Goal: Task Accomplishment & Management: Complete application form

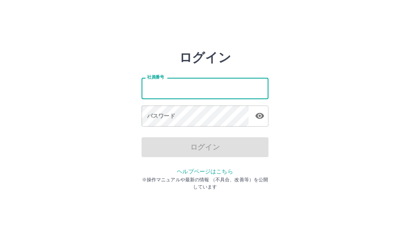
click at [202, 94] on input "社員番号" at bounding box center [205, 88] width 127 height 21
type input "*******"
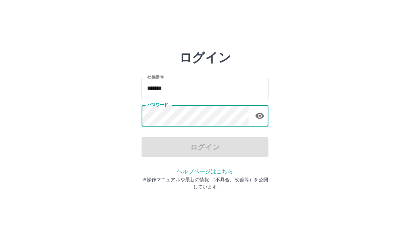
click at [209, 103] on div "社員番号 ******* 社員番号 パスワード パスワード" at bounding box center [205, 101] width 127 height 72
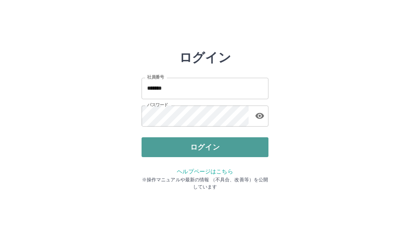
click at [211, 146] on button "ログイン" at bounding box center [205, 147] width 127 height 20
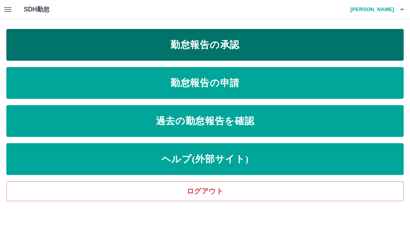
click at [280, 51] on link "勤怠報告の承認" at bounding box center [204, 45] width 397 height 32
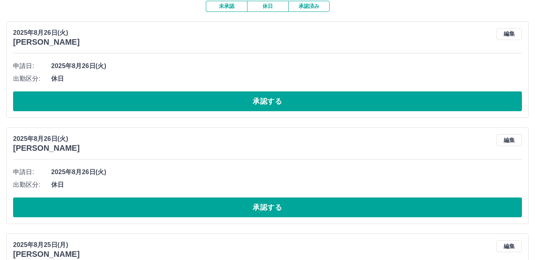
scroll to position [79, 0]
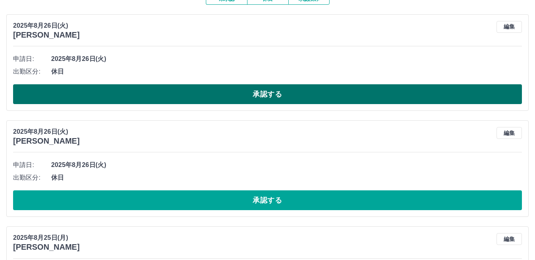
click at [291, 92] on button "承認する" at bounding box center [267, 94] width 509 height 20
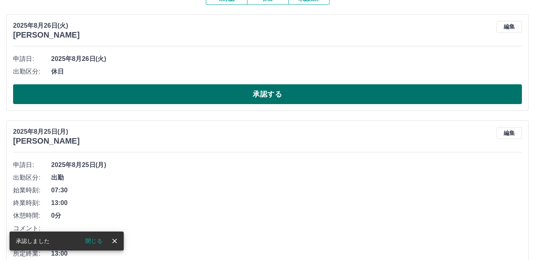
click at [293, 92] on button "承認する" at bounding box center [267, 94] width 509 height 20
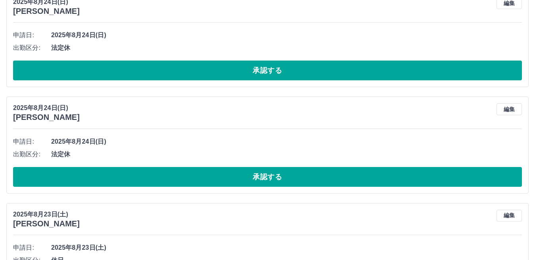
scroll to position [872, 0]
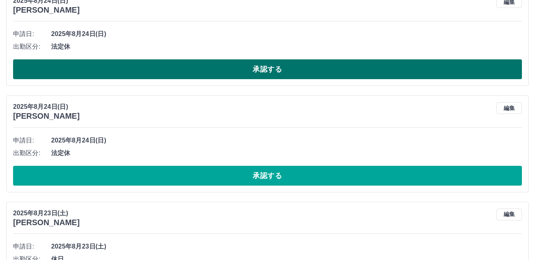
click at [274, 66] on button "承認する" at bounding box center [267, 69] width 509 height 20
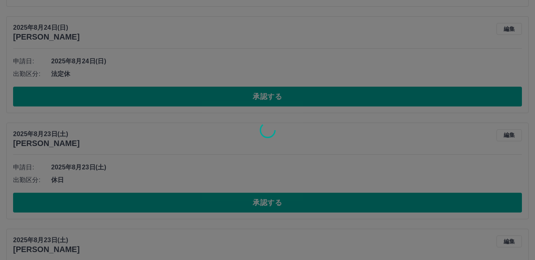
scroll to position [845, 0]
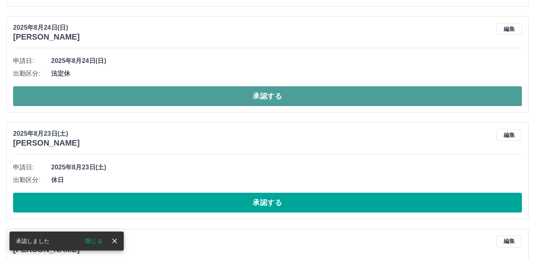
click at [271, 95] on button "承認する" at bounding box center [267, 96] width 509 height 20
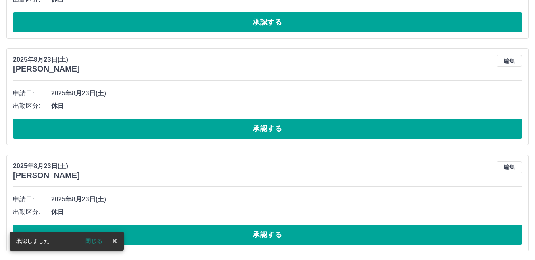
scroll to position [937, 0]
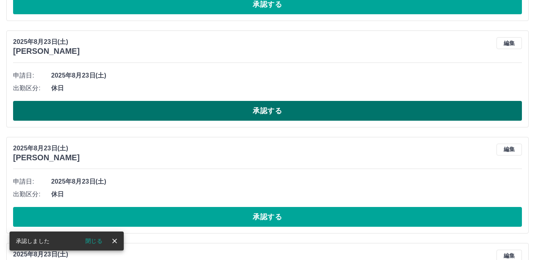
click at [260, 108] on button "承認する" at bounding box center [267, 111] width 509 height 20
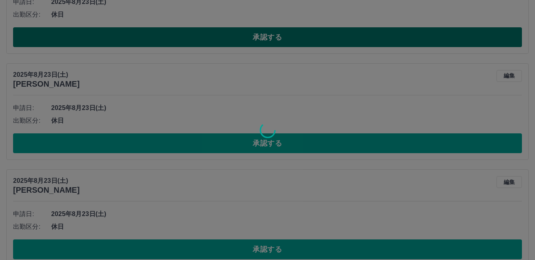
scroll to position [1017, 0]
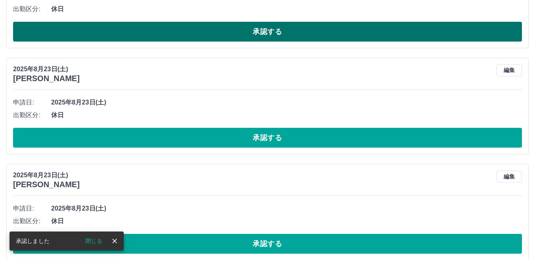
click at [266, 34] on button "承認する" at bounding box center [267, 32] width 509 height 20
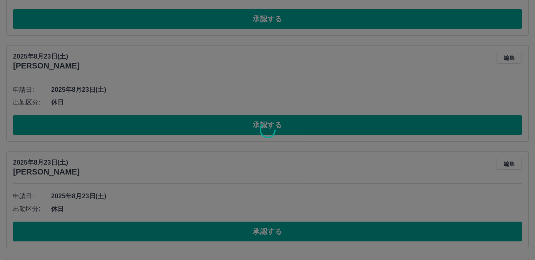
scroll to position [1215, 0]
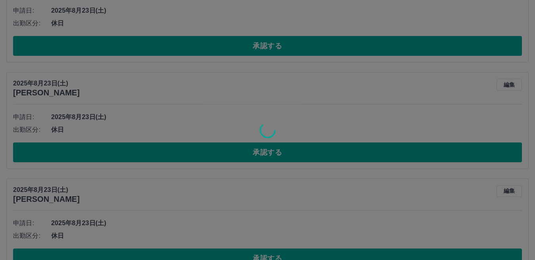
click at [263, 50] on div at bounding box center [267, 130] width 535 height 260
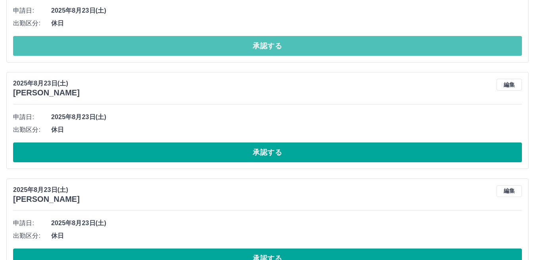
click at [263, 50] on button "承認する" at bounding box center [267, 46] width 509 height 20
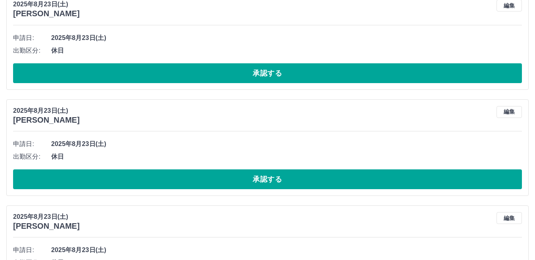
scroll to position [1188, 0]
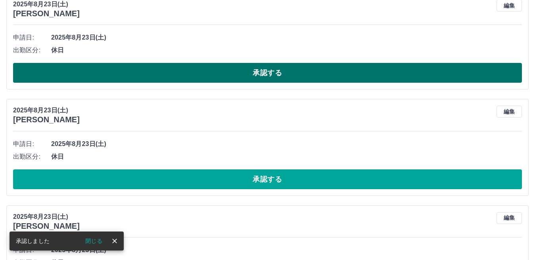
click at [257, 73] on button "承認する" at bounding box center [267, 73] width 509 height 20
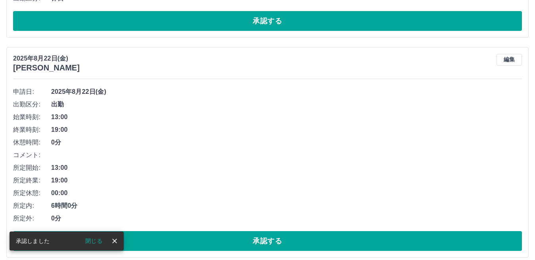
scroll to position [1240, 0]
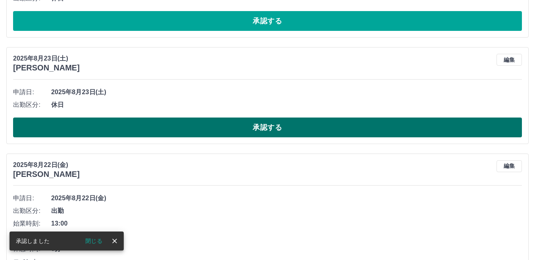
click at [247, 128] on button "承認する" at bounding box center [267, 128] width 509 height 20
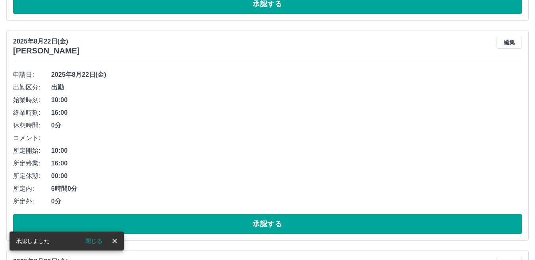
scroll to position [1371, 0]
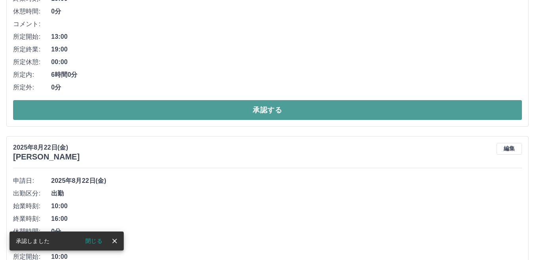
click at [259, 113] on button "承認する" at bounding box center [267, 110] width 509 height 20
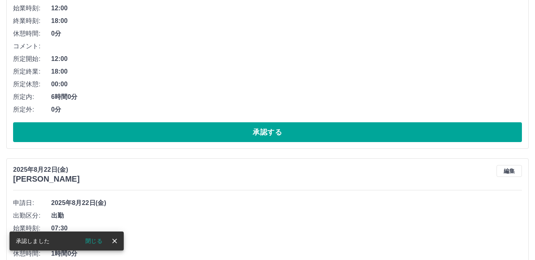
scroll to position [1349, 0]
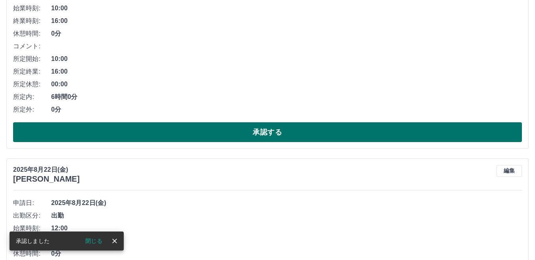
click at [254, 130] on button "承認する" at bounding box center [267, 133] width 509 height 20
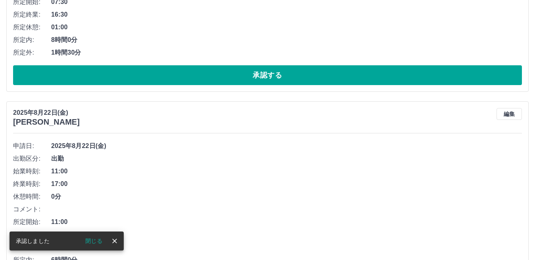
scroll to position [1406, 0]
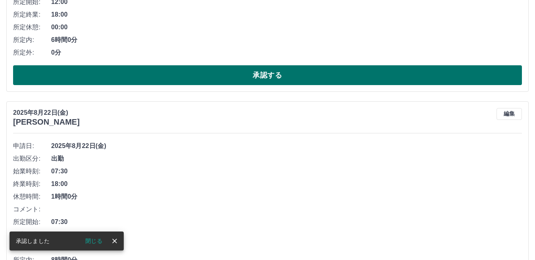
click at [272, 79] on button "承認する" at bounding box center [267, 75] width 509 height 20
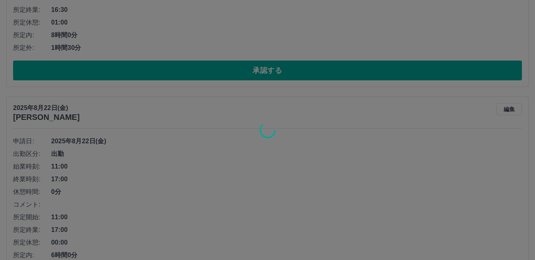
scroll to position [1644, 0]
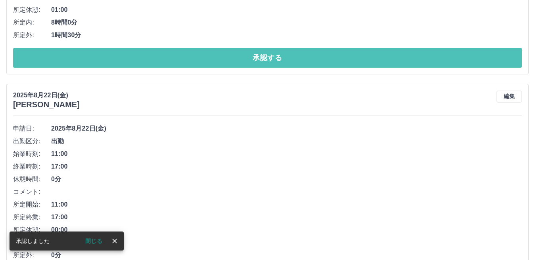
click at [278, 57] on button "承認する" at bounding box center [267, 58] width 509 height 20
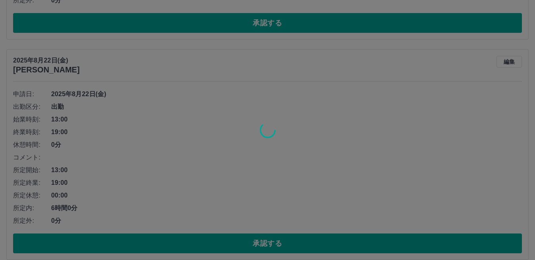
scroll to position [1679, 0]
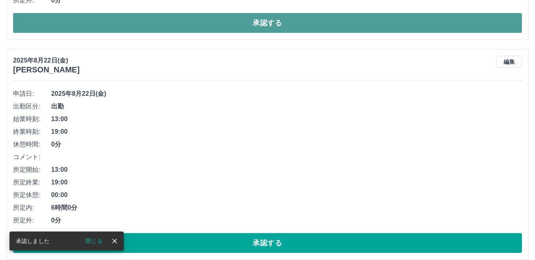
click at [257, 17] on button "承認する" at bounding box center [267, 23] width 509 height 20
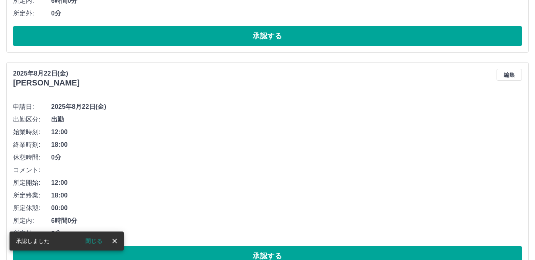
scroll to position [1697, 0]
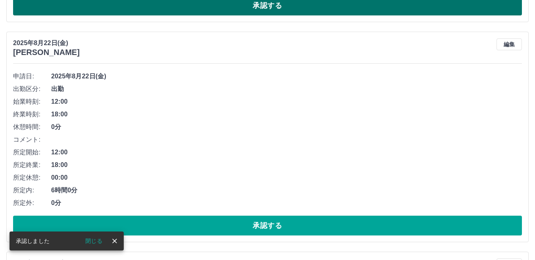
click at [257, 2] on button "承認する" at bounding box center [267, 6] width 509 height 20
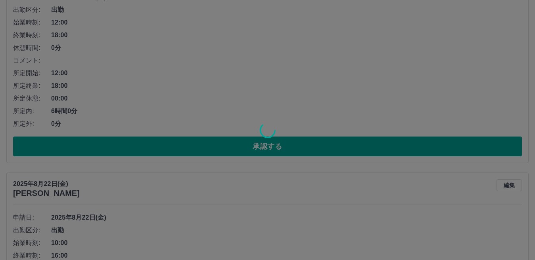
scroll to position [1855, 0]
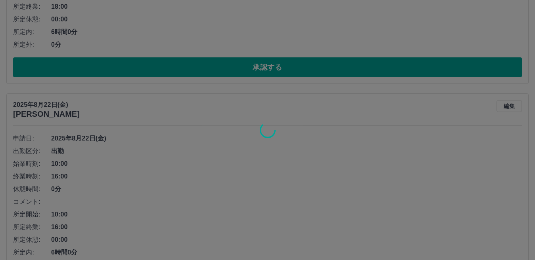
click at [253, 68] on div at bounding box center [267, 130] width 535 height 260
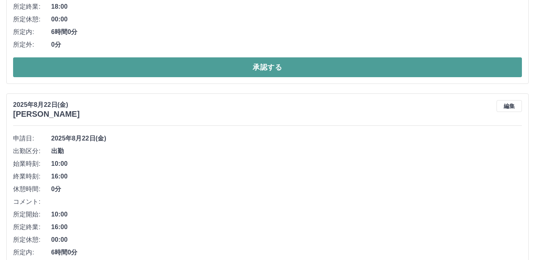
click at [253, 69] on button "承認する" at bounding box center [267, 67] width 509 height 20
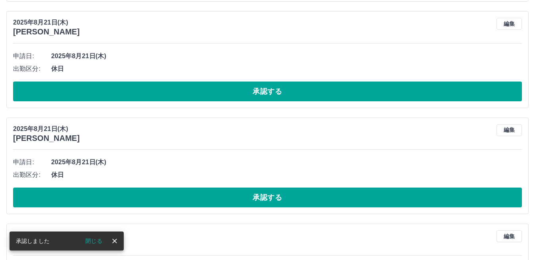
scroll to position [1952, 0]
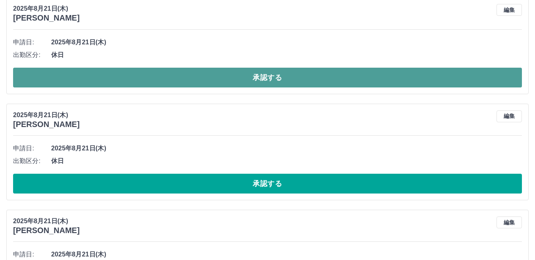
click at [256, 86] on button "承認する" at bounding box center [267, 78] width 509 height 20
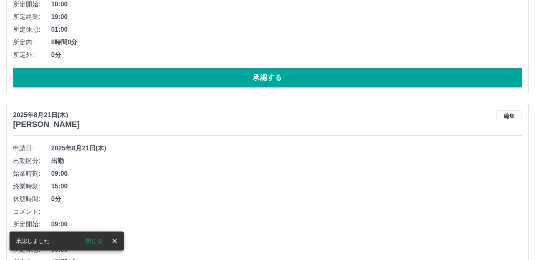
scroll to position [1624, 0]
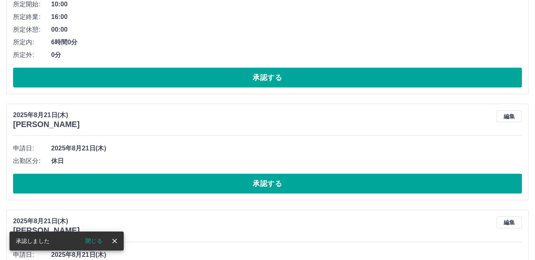
click at [247, 177] on div at bounding box center [267, 130] width 535 height 260
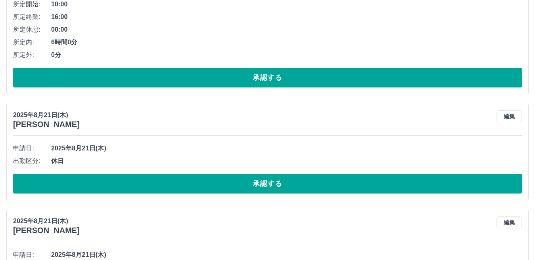
click at [247, 177] on button "承認する" at bounding box center [267, 184] width 509 height 20
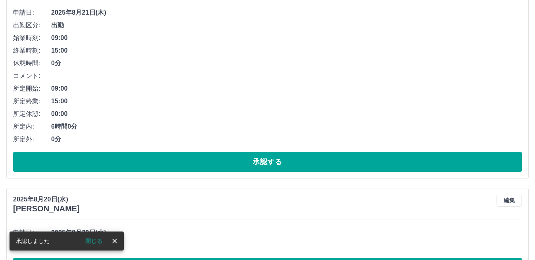
scroll to position [1875, 0]
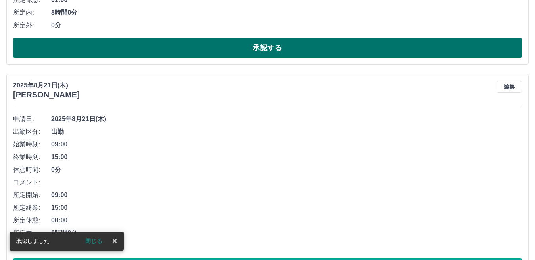
click at [275, 54] on button "承認する" at bounding box center [267, 48] width 509 height 20
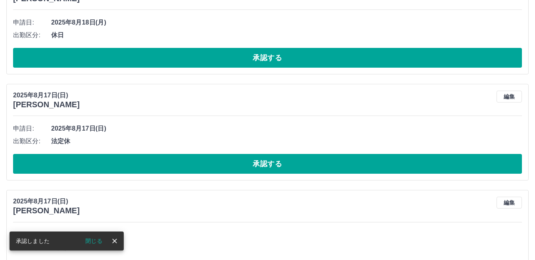
scroll to position [2090, 0]
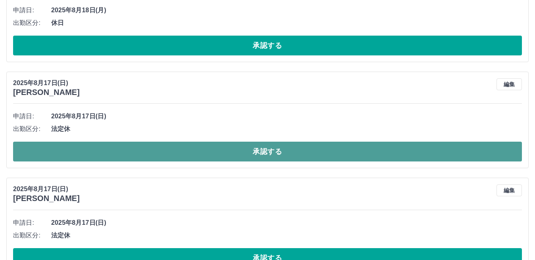
click at [232, 160] on button "承認する" at bounding box center [267, 152] width 509 height 20
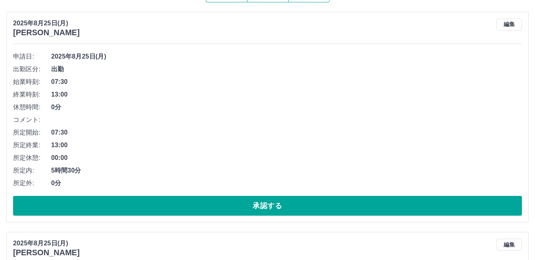
scroll to position [0, 0]
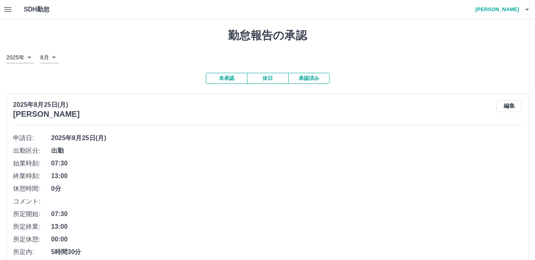
click at [11, 11] on icon "button" at bounding box center [7, 9] width 7 height 5
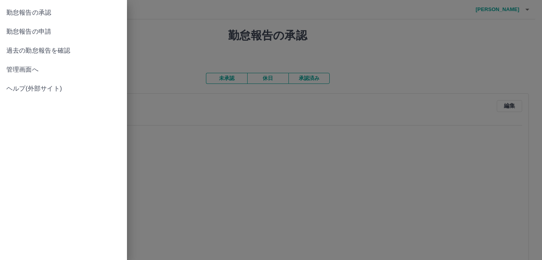
click at [26, 65] on link "管理画面へ" at bounding box center [63, 69] width 127 height 19
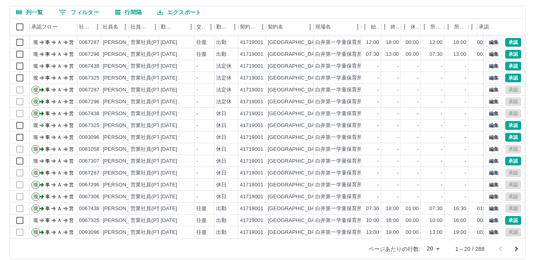
scroll to position [75, 0]
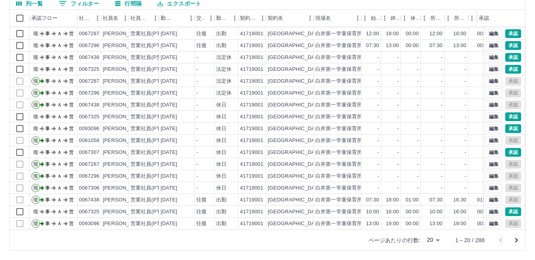
click at [410, 239] on body "SDH勤怠 [PERSON_NAME] 勤務実績承認 前月 2025年08月 次月 今月 月選択 承認モード 削除モード 一括承認 列一覧 0 フィルター 行…" at bounding box center [267, 92] width 535 height 335
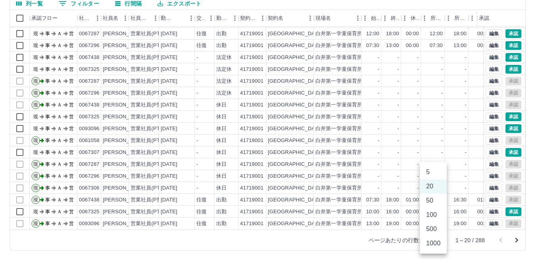
click at [410, 231] on li "500" at bounding box center [432, 229] width 27 height 14
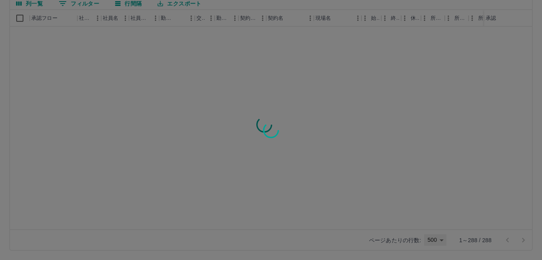
type input "***"
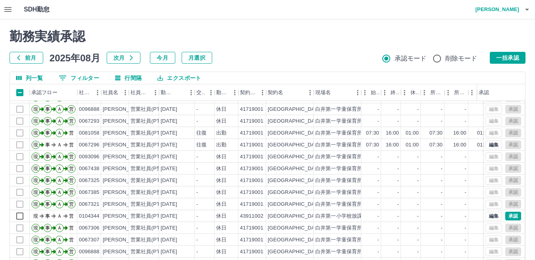
scroll to position [2090, 0]
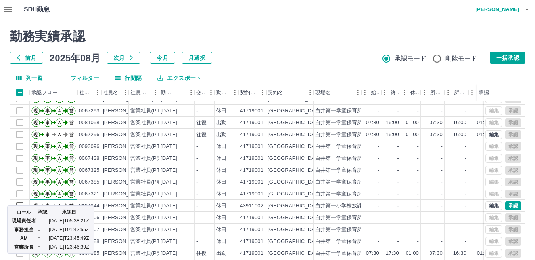
click at [19, 206] on div "ロール 承認 承認日 現場責任者 ○ [DATE]T05:38:21Z 事務担当 ○ [DATE]T01:42:55Z AM ○ [DATE]T23:45:4…" at bounding box center [50, 230] width 87 height 48
click at [20, 203] on div "ロール 承認 承認日 現場責任者 ○ [DATE]T05:38:21Z 事務担当 ○ [DATE]T01:42:55Z AM ○ [DATE]T23:45:4…" at bounding box center [50, 227] width 88 height 55
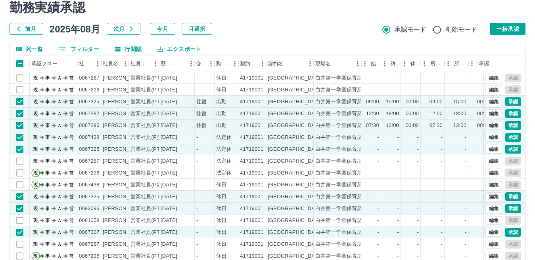
scroll to position [0, 0]
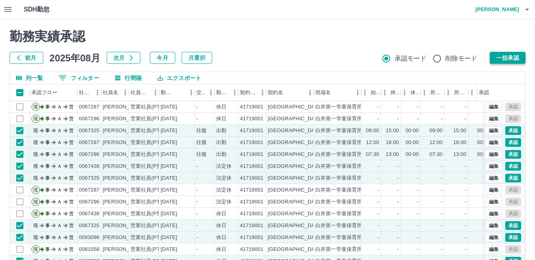
click at [410, 57] on button "一括承認" at bounding box center [508, 58] width 36 height 12
click at [410, 58] on button "一括承認" at bounding box center [508, 58] width 36 height 12
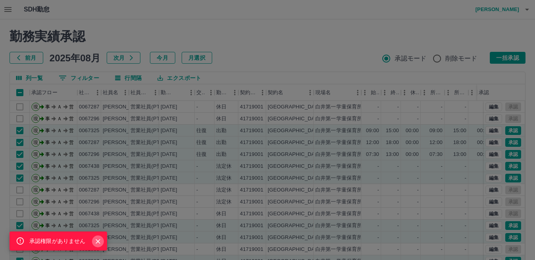
click at [98, 241] on icon "Close" at bounding box center [98, 242] width 8 height 8
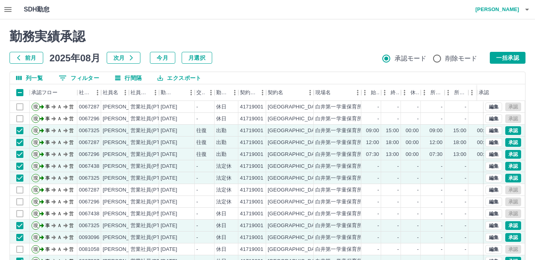
click at [3, 9] on button "button" at bounding box center [8, 9] width 16 height 19
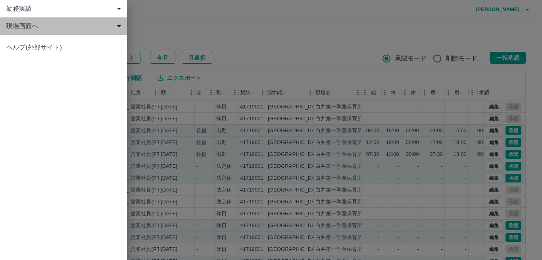
click at [42, 29] on span "現場画面へ" at bounding box center [64, 26] width 117 height 10
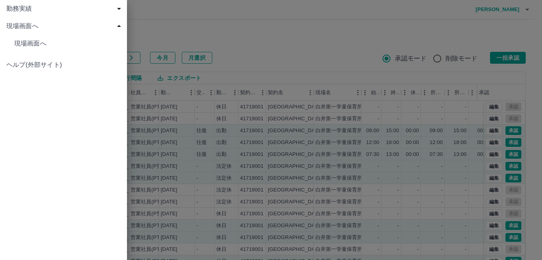
click at [67, 40] on span "現場画面へ" at bounding box center [67, 44] width 106 height 10
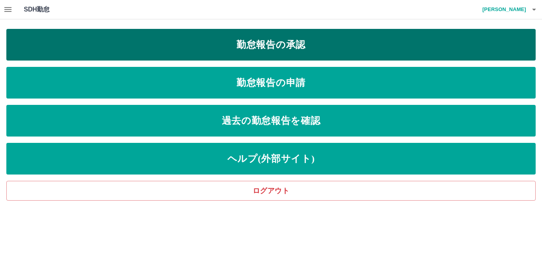
click at [226, 38] on link "勤怠報告の承認" at bounding box center [270, 45] width 529 height 32
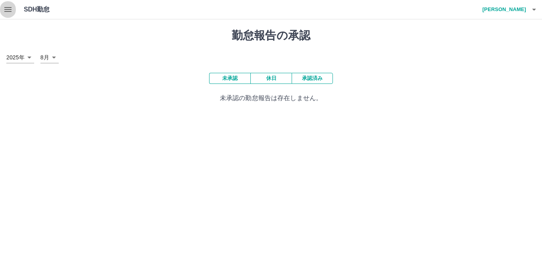
click at [8, 12] on icon "button" at bounding box center [7, 9] width 7 height 5
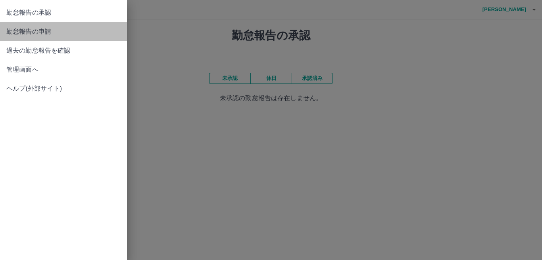
click at [16, 35] on span "勤怠報告の申請" at bounding box center [63, 32] width 114 height 10
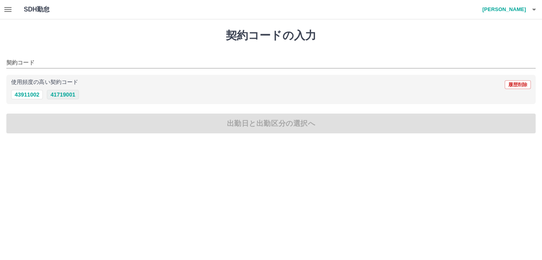
click at [52, 96] on button "41719001" at bounding box center [63, 95] width 32 height 10
type input "********"
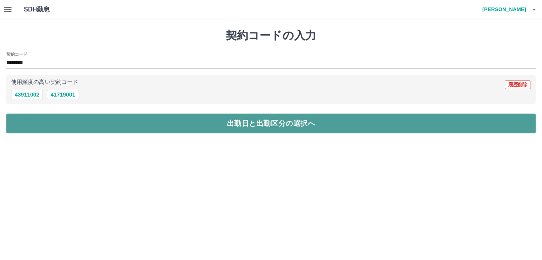
click at [54, 120] on button "出勤日と出勤区分の選択へ" at bounding box center [270, 124] width 529 height 20
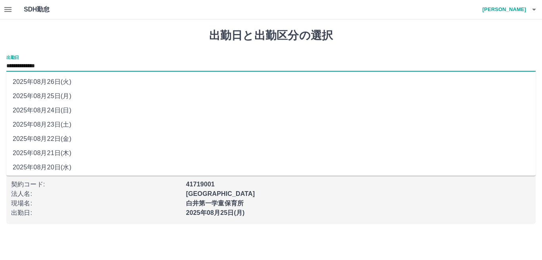
click at [68, 69] on input "**********" at bounding box center [270, 66] width 529 height 10
click at [66, 147] on li "2025年08月21日(木)" at bounding box center [270, 153] width 529 height 14
type input "**********"
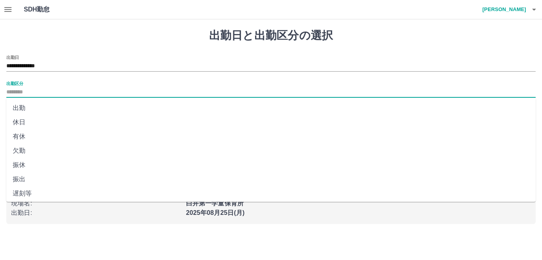
click at [46, 92] on input "出勤区分" at bounding box center [270, 93] width 529 height 10
click at [44, 108] on li "出勤" at bounding box center [270, 108] width 529 height 14
type input "**"
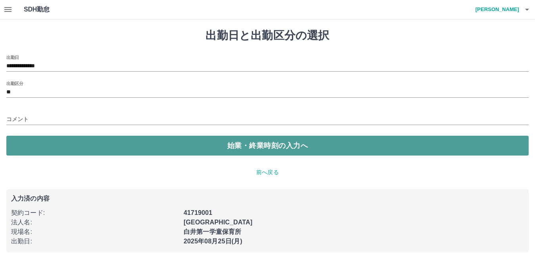
click at [43, 145] on button "始業・終業時刻の入力へ" at bounding box center [267, 146] width 522 height 20
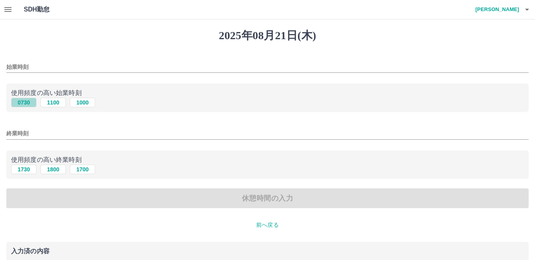
click at [26, 104] on button "0730" at bounding box center [23, 103] width 25 height 10
type input "****"
drag, startPoint x: 52, startPoint y: 169, endPoint x: 64, endPoint y: 200, distance: 33.3
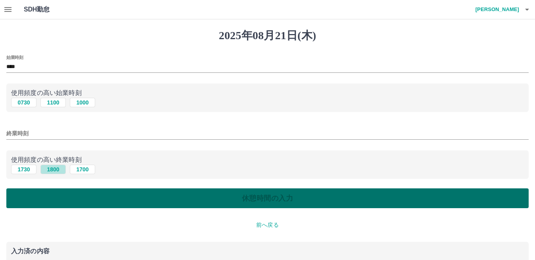
click at [52, 169] on button "1800" at bounding box center [52, 170] width 25 height 10
type input "****"
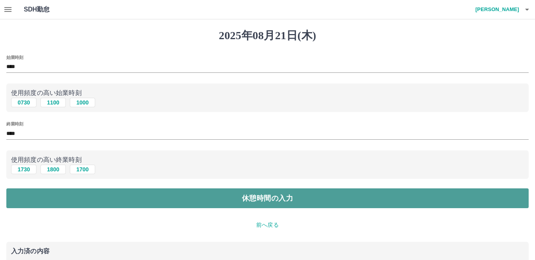
click at [64, 202] on button "休憩時間の入力" at bounding box center [267, 199] width 522 height 20
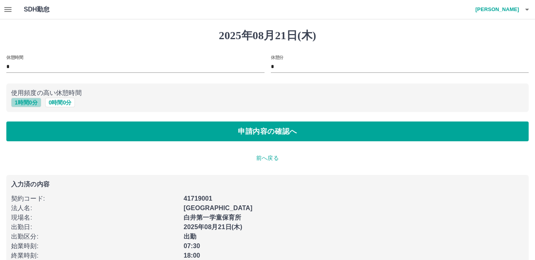
click at [31, 103] on button "1 時間 0 分" at bounding box center [26, 103] width 30 height 10
type input "*"
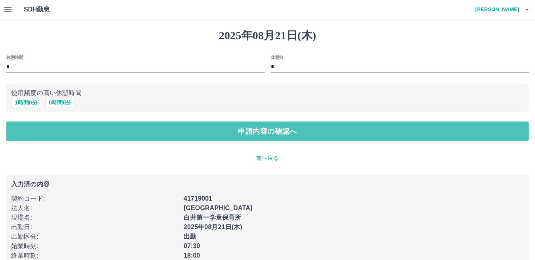
click at [57, 128] on button "申請内容の確認へ" at bounding box center [267, 132] width 522 height 20
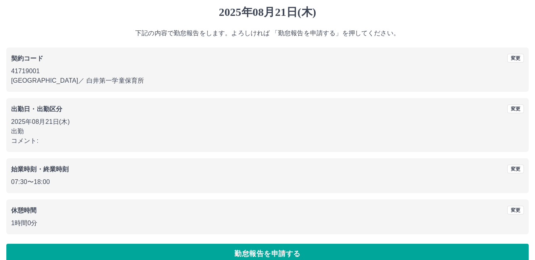
scroll to position [36, 0]
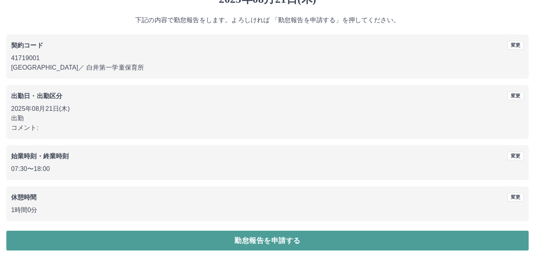
click at [187, 238] on button "勤怠報告を申請する" at bounding box center [267, 241] width 522 height 20
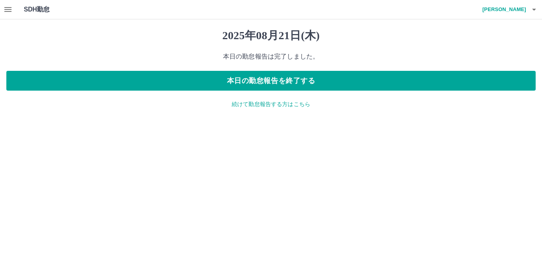
click at [279, 109] on div "2025年08月21日(木) 本日の勤怠報告は完了しました。 本日の勤怠報告を終了する 続けて勤怠報告する方はこちら" at bounding box center [271, 68] width 542 height 99
click at [263, 105] on p "続けて勤怠報告する方はこちら" at bounding box center [270, 104] width 529 height 8
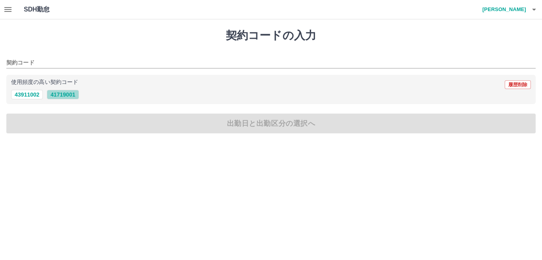
click at [73, 92] on button "41719001" at bounding box center [63, 95] width 32 height 10
type input "********"
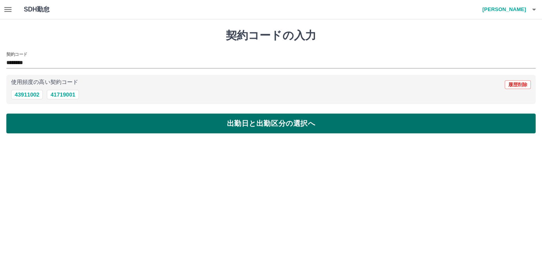
click at [88, 125] on button "出勤日と出勤区分の選択へ" at bounding box center [270, 124] width 529 height 20
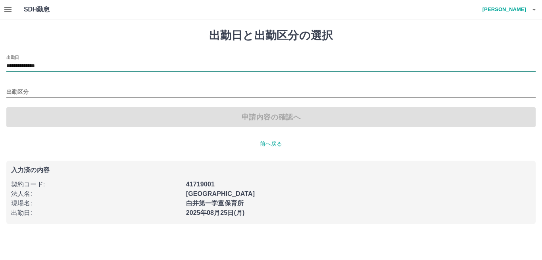
click at [82, 66] on input "**********" at bounding box center [270, 66] width 529 height 10
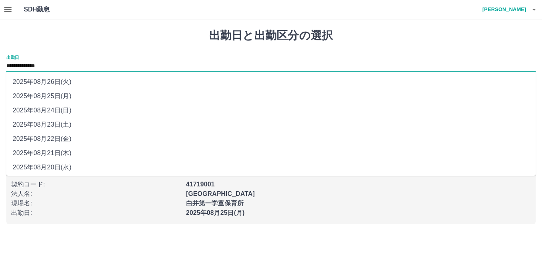
click at [74, 140] on li "2025年08月22日(金)" at bounding box center [270, 139] width 529 height 14
type input "**********"
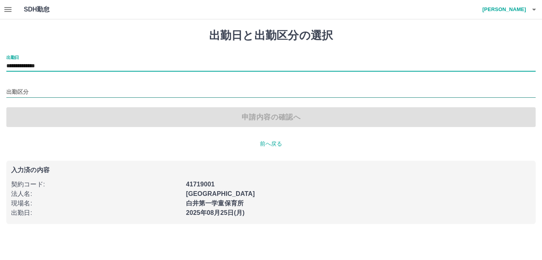
click at [52, 94] on input "出勤区分" at bounding box center [270, 93] width 529 height 10
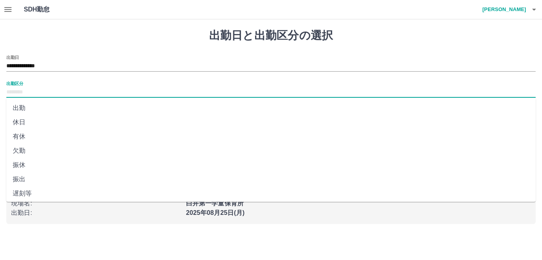
click at [54, 102] on li "出勤" at bounding box center [270, 108] width 529 height 14
type input "**"
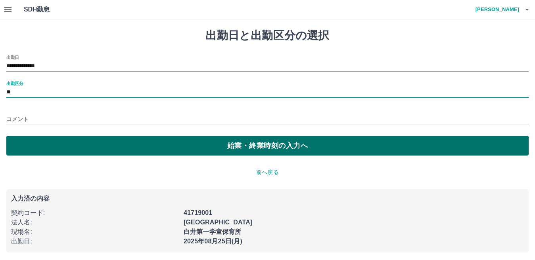
click at [46, 142] on button "始業・終業時刻の入力へ" at bounding box center [267, 146] width 522 height 20
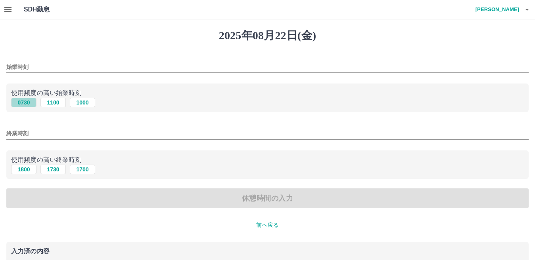
click at [25, 102] on button "0730" at bounding box center [23, 103] width 25 height 10
type input "****"
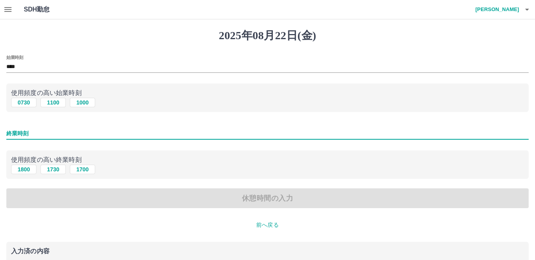
click at [44, 134] on input "終業時刻" at bounding box center [267, 133] width 522 height 11
type input "****"
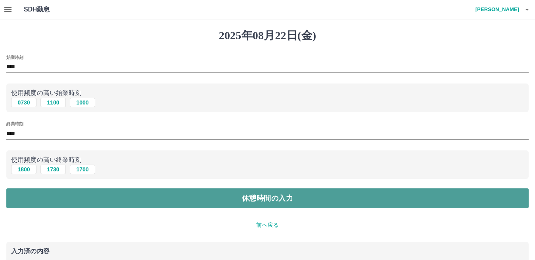
click at [105, 201] on button "休憩時間の入力" at bounding box center [267, 199] width 522 height 20
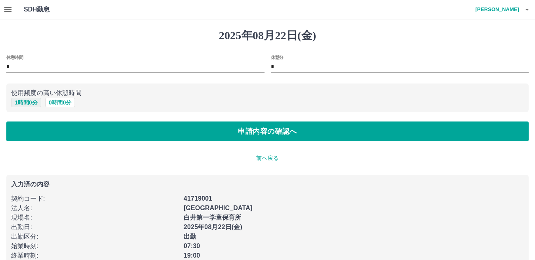
click at [23, 102] on button "1 時間 0 分" at bounding box center [26, 103] width 30 height 10
type input "*"
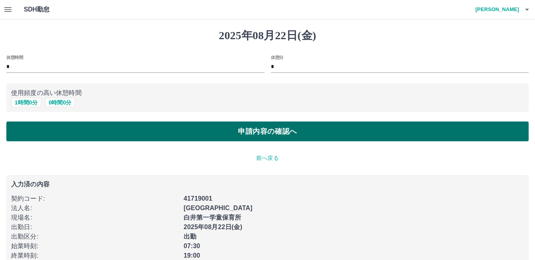
click at [51, 128] on button "申請内容の確認へ" at bounding box center [267, 132] width 522 height 20
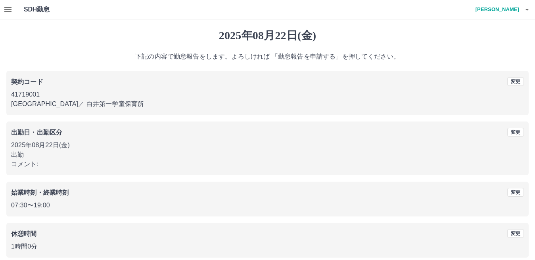
scroll to position [36, 0]
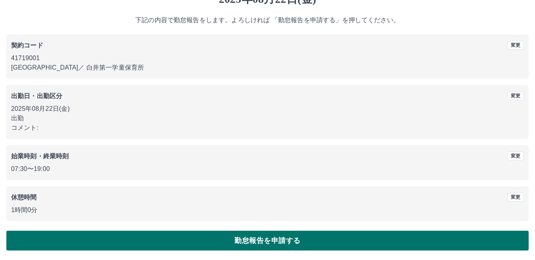
click at [117, 238] on button "勤怠報告を申請する" at bounding box center [267, 241] width 522 height 20
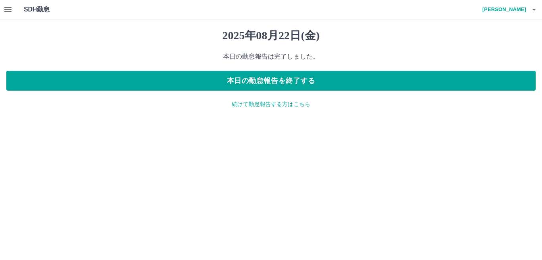
click at [256, 103] on p "続けて勤怠報告する方はこちら" at bounding box center [270, 104] width 529 height 8
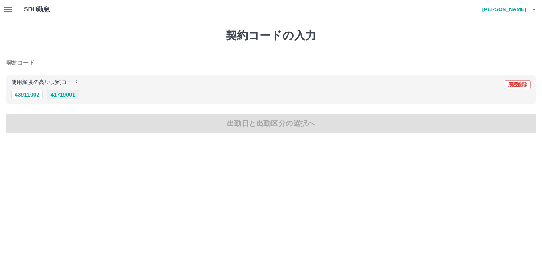
click at [70, 98] on button "41719001" at bounding box center [63, 95] width 32 height 10
type input "********"
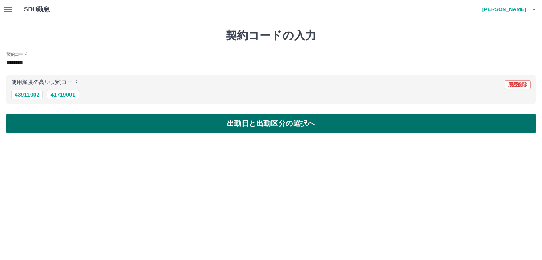
click at [80, 120] on button "出勤日と出勤区分の選択へ" at bounding box center [270, 124] width 529 height 20
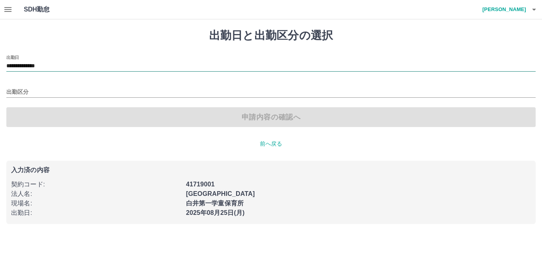
click at [76, 68] on input "**********" at bounding box center [270, 66] width 529 height 10
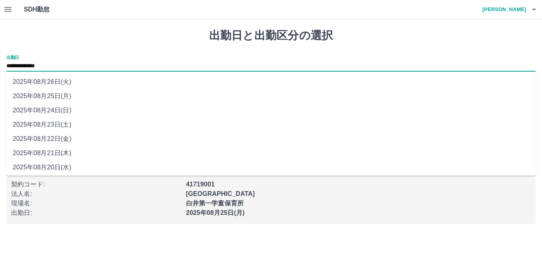
click at [76, 120] on li "2025年08月23日(土)" at bounding box center [270, 125] width 529 height 14
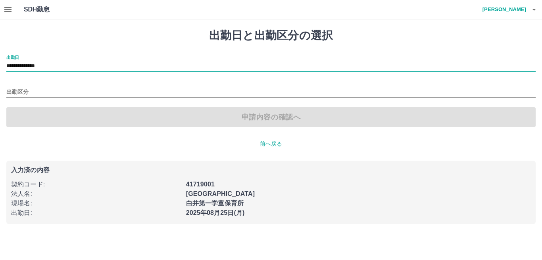
type input "**********"
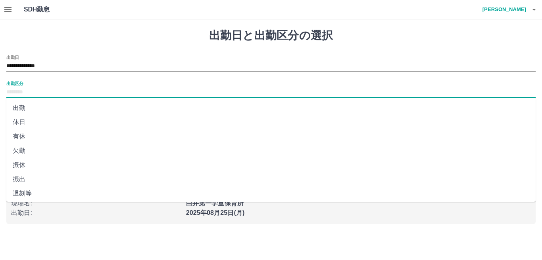
click at [90, 92] on input "出勤区分" at bounding box center [270, 93] width 529 height 10
click at [73, 126] on li "休日" at bounding box center [270, 122] width 529 height 14
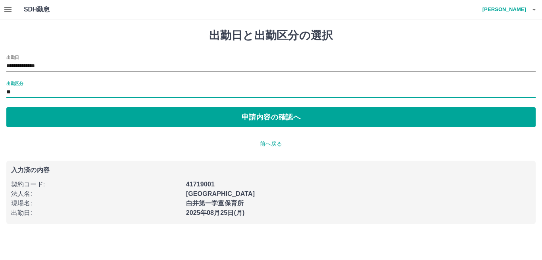
type input "**"
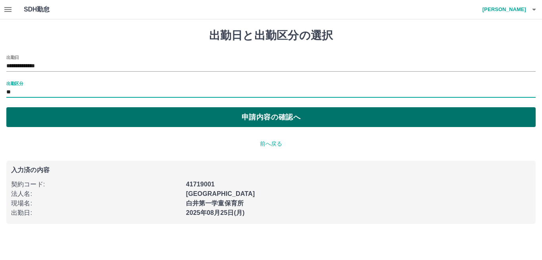
click at [100, 119] on button "申請内容の確認へ" at bounding box center [270, 117] width 529 height 20
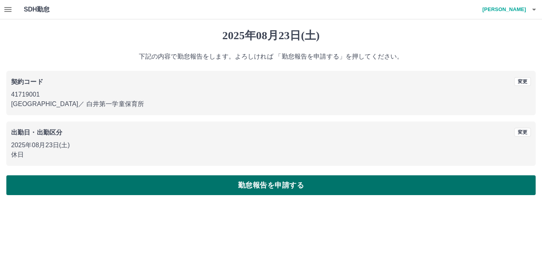
click at [157, 193] on button "勤怠報告を申請する" at bounding box center [270, 186] width 529 height 20
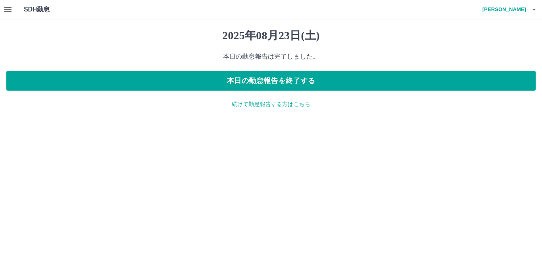
click at [4, 10] on icon "button" at bounding box center [8, 10] width 10 height 10
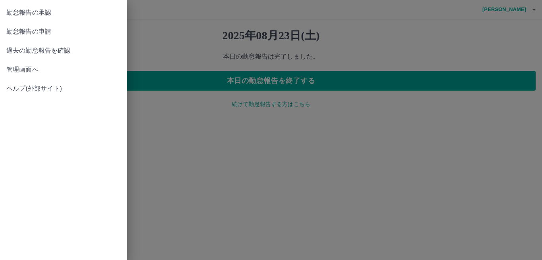
click at [268, 114] on div at bounding box center [271, 130] width 542 height 260
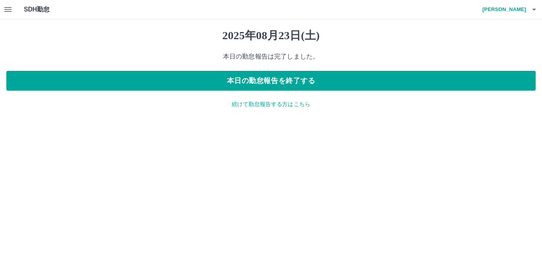
click at [270, 105] on p "続けて勤怠報告する方はこちら" at bounding box center [270, 104] width 529 height 8
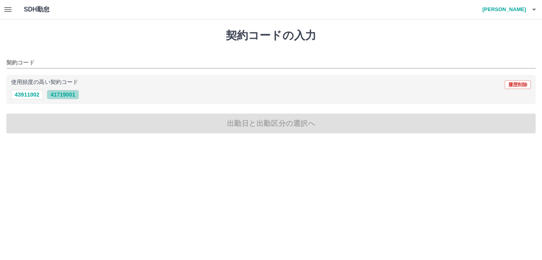
click at [71, 94] on button "41719001" at bounding box center [63, 95] width 32 height 10
type input "********"
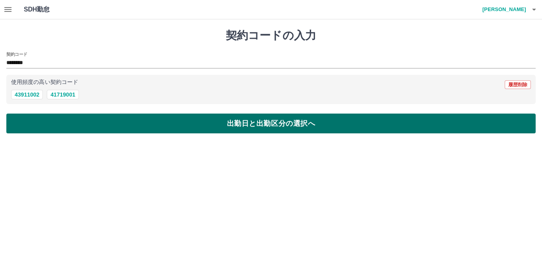
click at [75, 119] on button "出勤日と出勤区分の選択へ" at bounding box center [270, 124] width 529 height 20
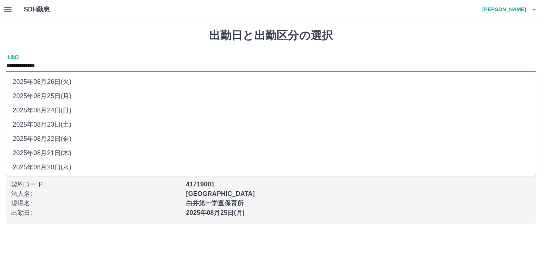
click at [87, 66] on input "**********" at bounding box center [270, 66] width 529 height 10
click at [82, 106] on li "2025年08月24日(日)" at bounding box center [270, 110] width 529 height 14
type input "**********"
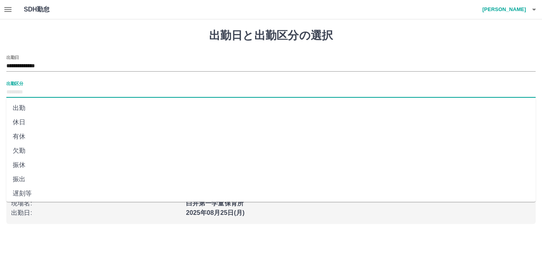
click at [88, 94] on input "出勤区分" at bounding box center [270, 93] width 529 height 10
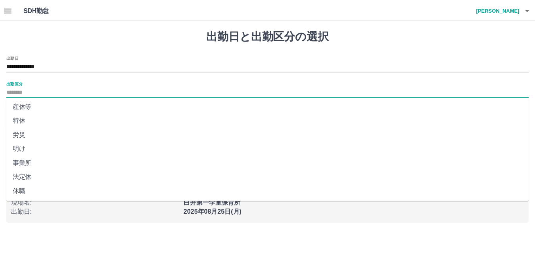
scroll to position [159, 0]
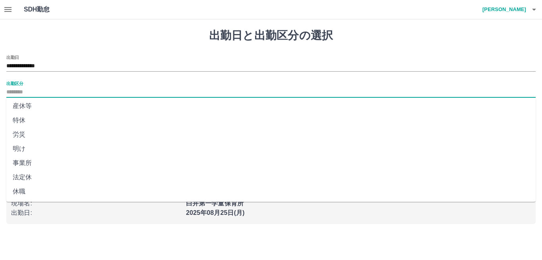
click at [77, 173] on li "法定休" at bounding box center [270, 177] width 529 height 14
type input "***"
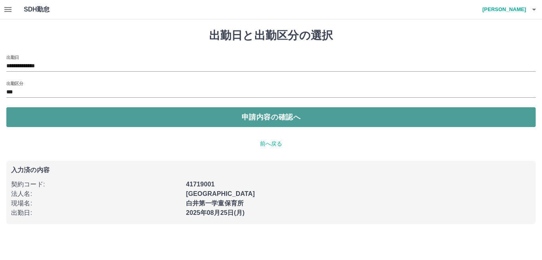
click at [84, 117] on button "申請内容の確認へ" at bounding box center [270, 117] width 529 height 20
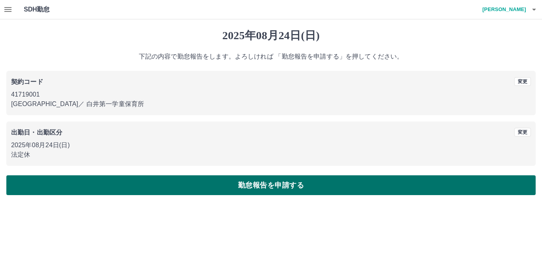
click at [124, 181] on button "勤怠報告を申請する" at bounding box center [270, 186] width 529 height 20
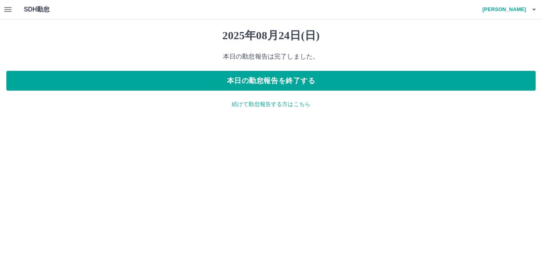
click at [253, 103] on p "続けて勤怠報告する方はこちら" at bounding box center [270, 104] width 529 height 8
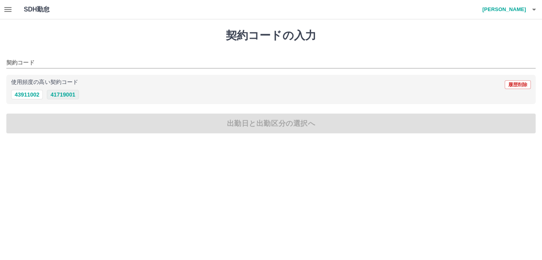
click at [61, 92] on button "41719001" at bounding box center [63, 95] width 32 height 10
type input "********"
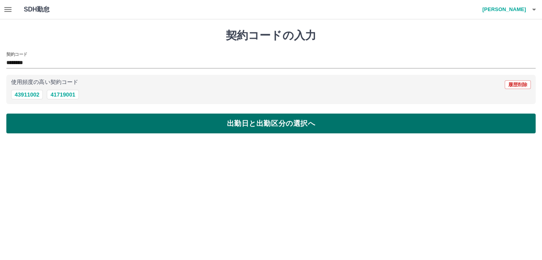
click at [73, 114] on button "出勤日と出勤区分の選択へ" at bounding box center [270, 124] width 529 height 20
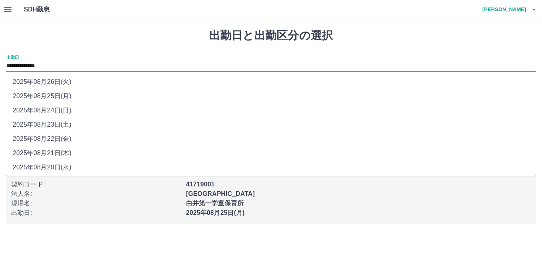
drag, startPoint x: 80, startPoint y: 63, endPoint x: 73, endPoint y: 82, distance: 20.2
click at [80, 64] on input "**********" at bounding box center [270, 66] width 529 height 10
click at [71, 96] on li "2025年08月25日(月)" at bounding box center [270, 96] width 529 height 14
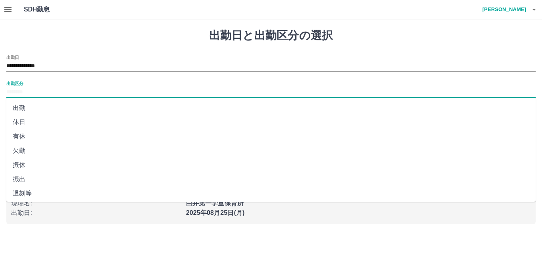
click at [73, 93] on input "出勤区分" at bounding box center [270, 93] width 529 height 10
click at [71, 103] on li "出勤" at bounding box center [270, 108] width 529 height 14
type input "**"
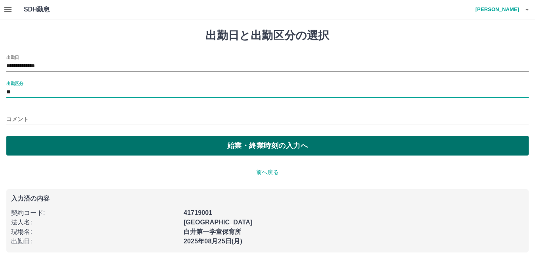
click at [70, 149] on button "始業・終業時刻の入力へ" at bounding box center [267, 146] width 522 height 20
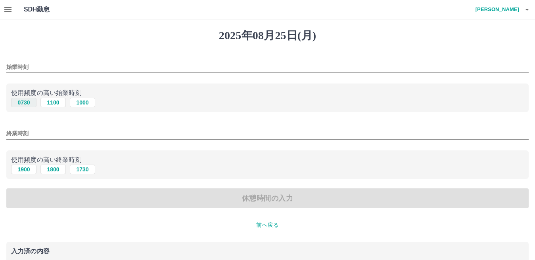
click at [16, 100] on button "0730" at bounding box center [23, 103] width 25 height 10
type input "****"
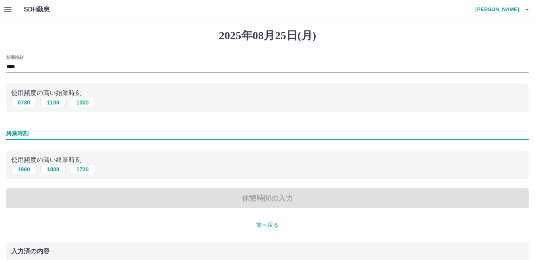
click at [52, 133] on input "終業時刻" at bounding box center [267, 133] width 522 height 11
type input "****"
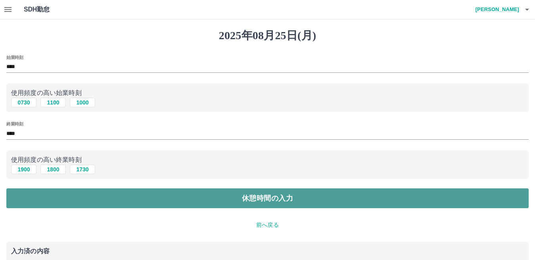
click at [82, 190] on button "休憩時間の入力" at bounding box center [267, 199] width 522 height 20
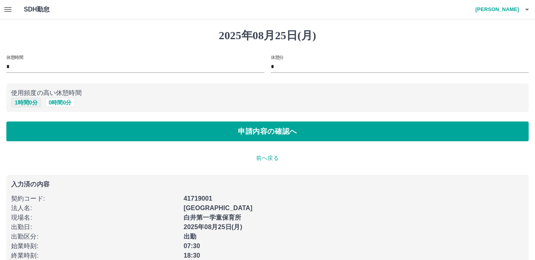
click at [27, 103] on button "1 時間 0 分" at bounding box center [26, 103] width 30 height 10
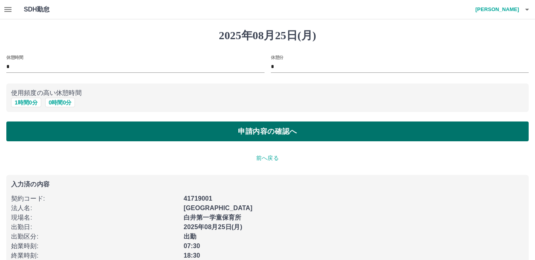
type input "*"
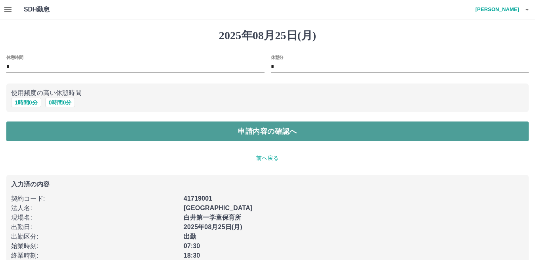
click at [65, 128] on button "申請内容の確認へ" at bounding box center [267, 132] width 522 height 20
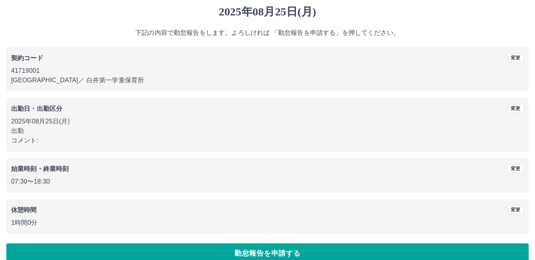
scroll to position [36, 0]
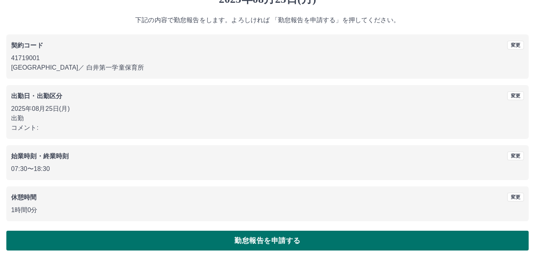
click at [202, 233] on button "勤怠報告を申請する" at bounding box center [267, 241] width 522 height 20
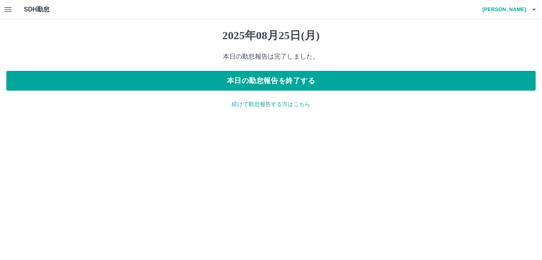
click at [10, 4] on button "button" at bounding box center [8, 9] width 16 height 19
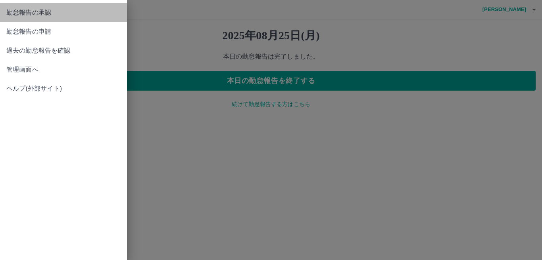
click at [52, 10] on span "勤怠報告の承認" at bounding box center [63, 13] width 114 height 10
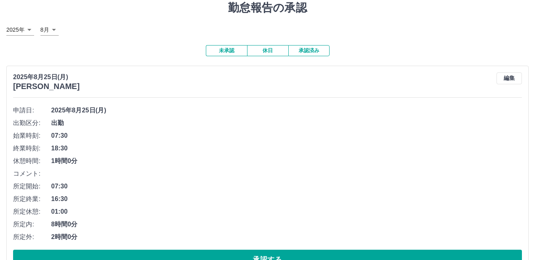
scroll to position [119, 0]
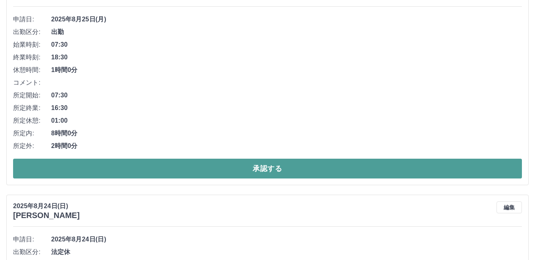
click at [163, 169] on button "承認する" at bounding box center [267, 169] width 509 height 20
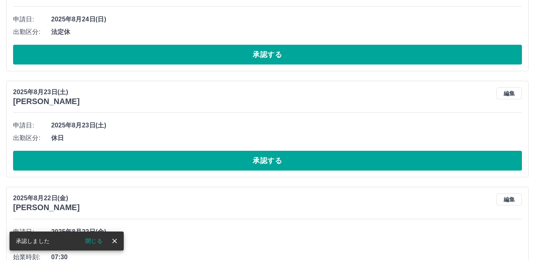
scroll to position [0, 0]
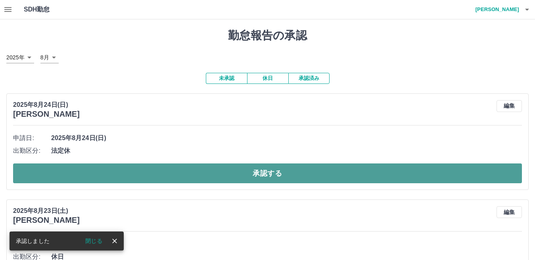
click at [163, 165] on button "承認する" at bounding box center [267, 174] width 509 height 20
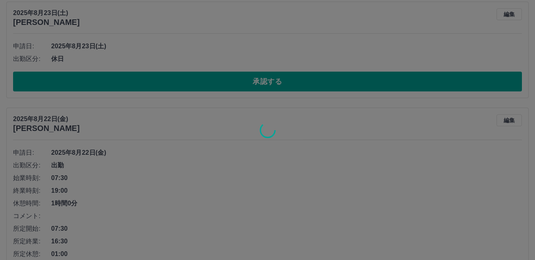
scroll to position [92, 0]
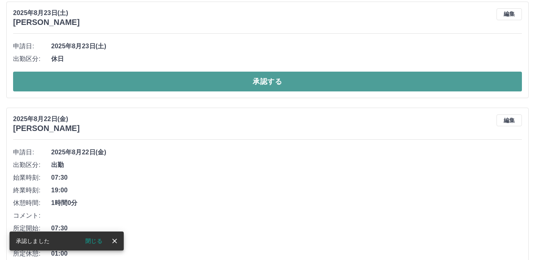
click at [219, 79] on button "承認する" at bounding box center [267, 82] width 509 height 20
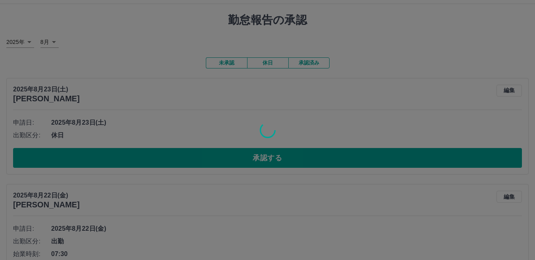
scroll to position [13, 0]
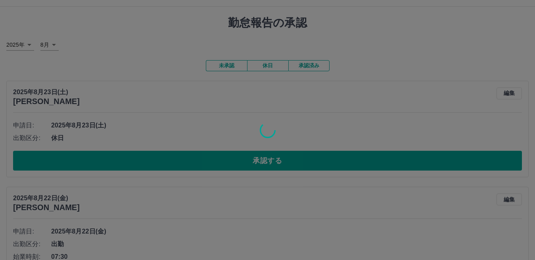
click at [224, 160] on div at bounding box center [267, 130] width 535 height 260
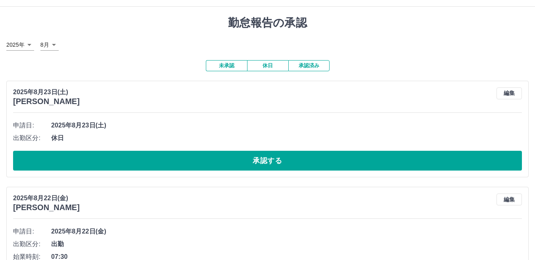
click at [224, 160] on button "承認する" at bounding box center [267, 161] width 509 height 20
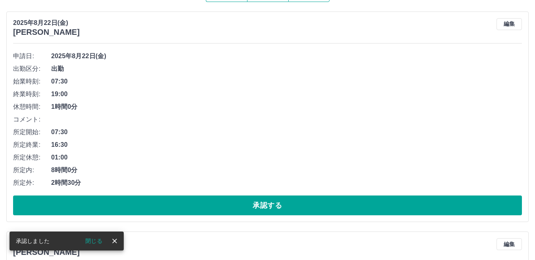
scroll to position [92, 0]
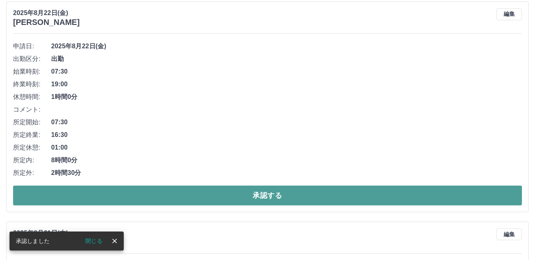
click at [242, 205] on button "承認する" at bounding box center [267, 196] width 509 height 20
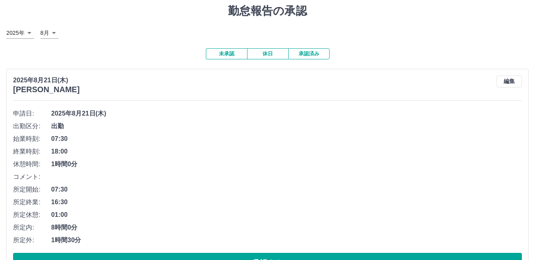
scroll to position [54, 0]
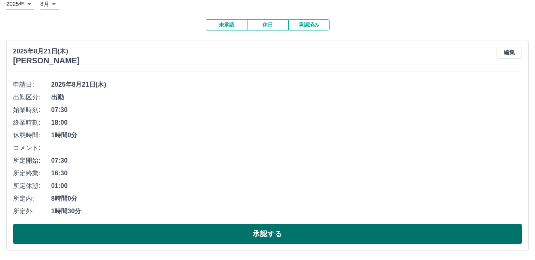
click at [252, 241] on button "承認する" at bounding box center [267, 234] width 509 height 20
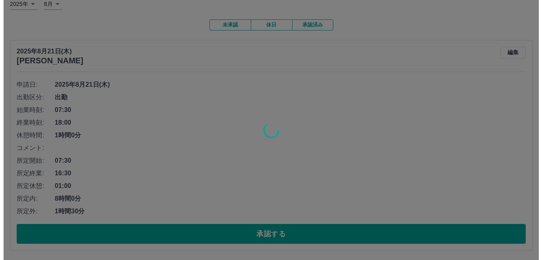
scroll to position [0, 0]
